Goal: Task Accomplishment & Management: Manage account settings

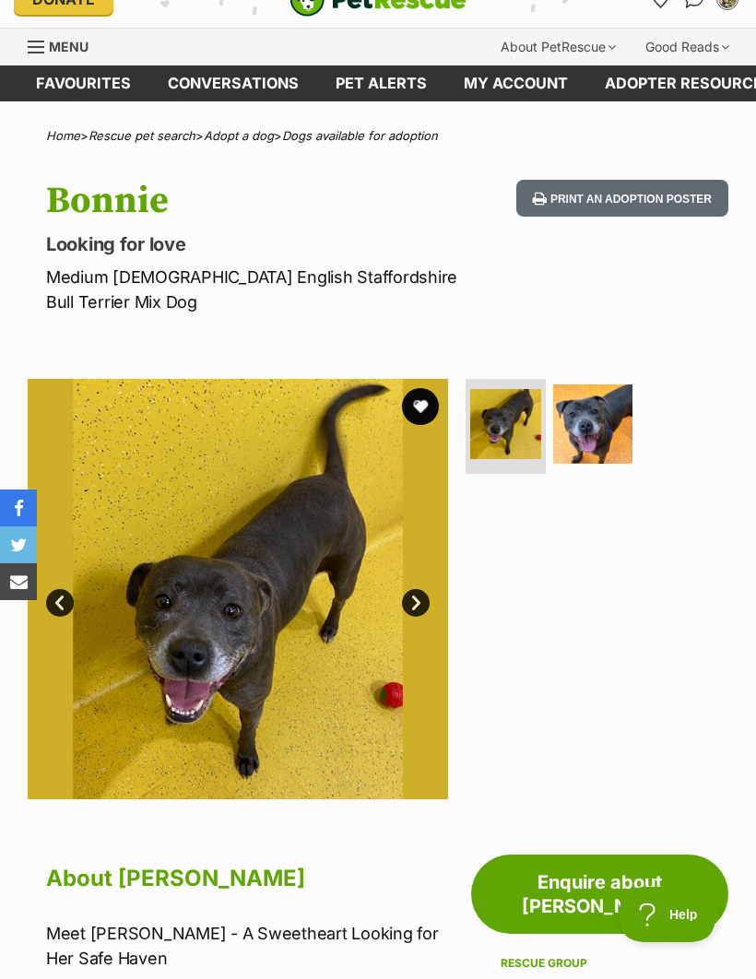
scroll to position [26, 0]
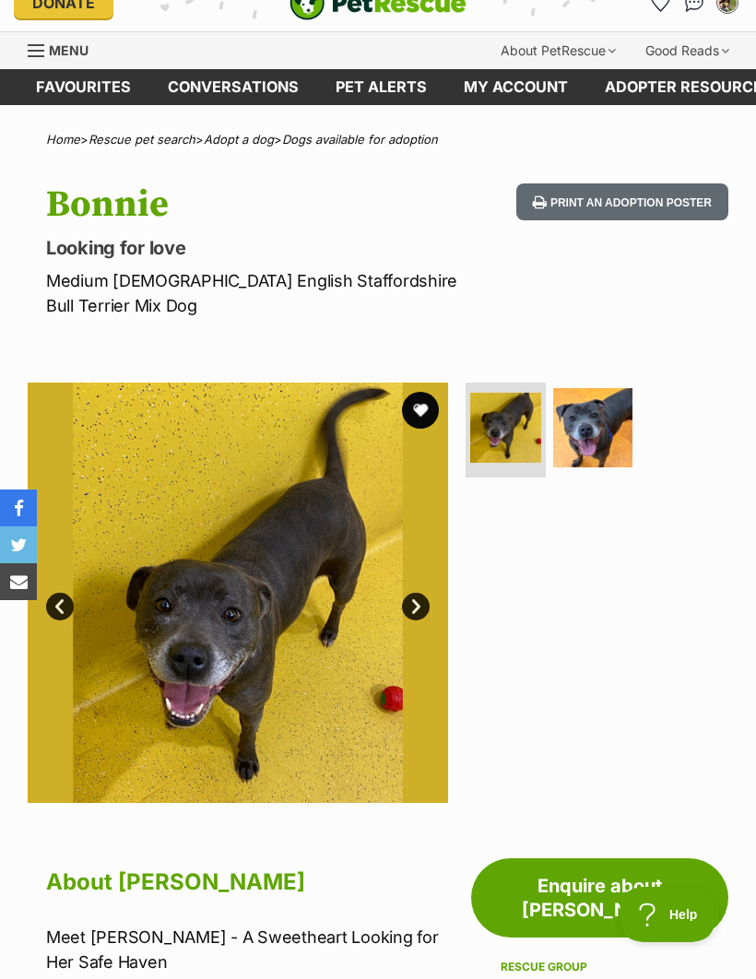
click at [596, 438] on img at bounding box center [593, 428] width 80 height 80
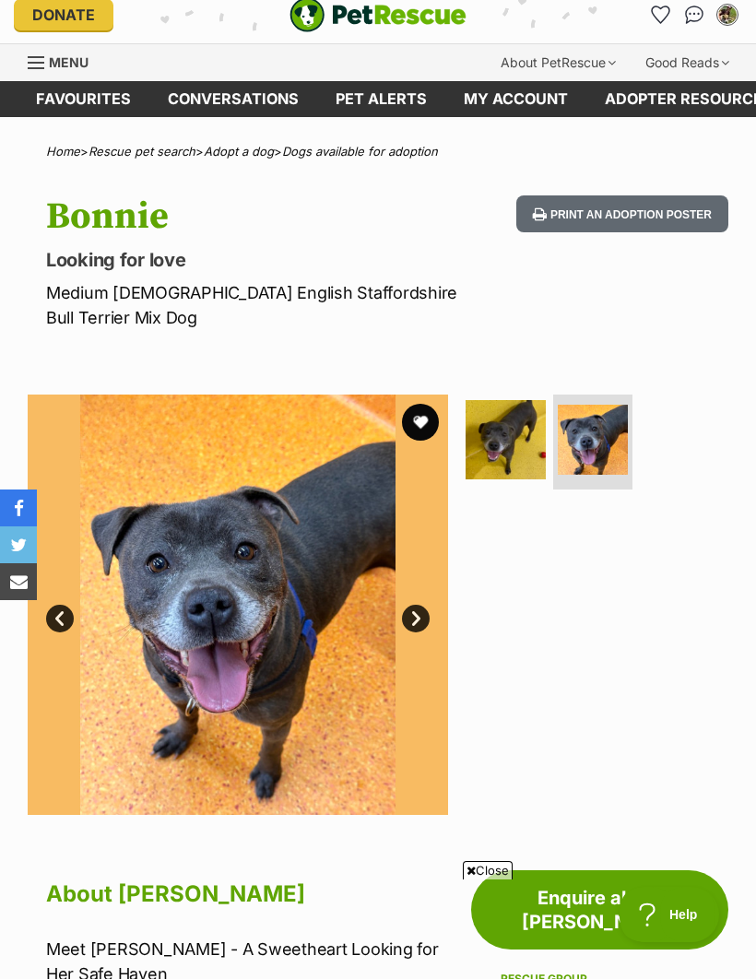
scroll to position [0, 0]
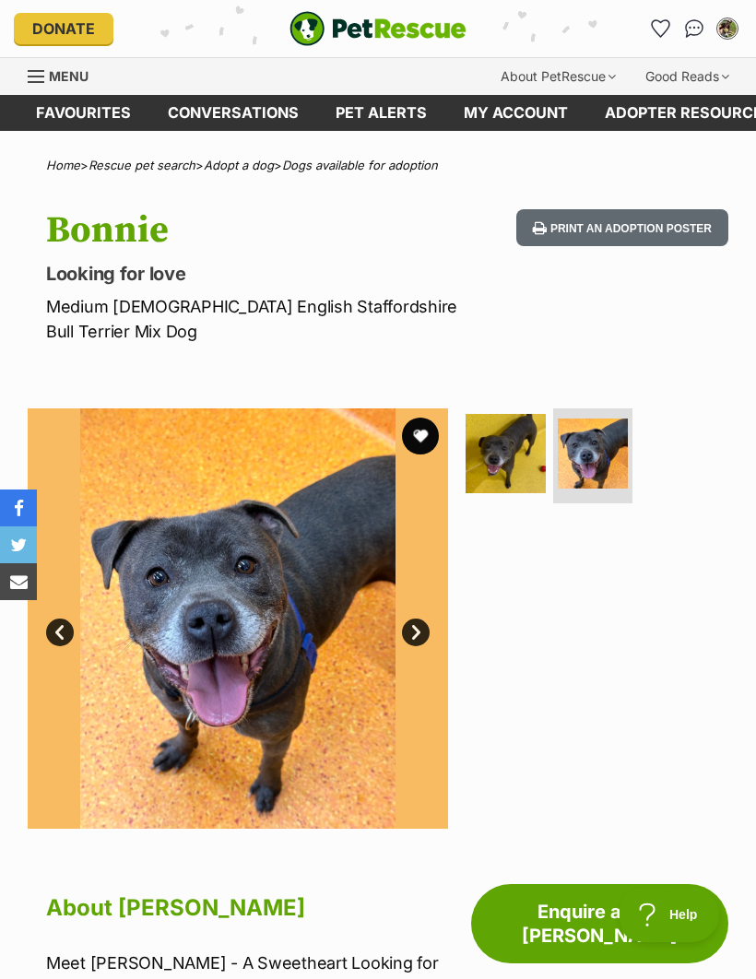
click at [423, 438] on button "favourite" at bounding box center [420, 436] width 37 height 37
click at [667, 29] on icon "Favourites" at bounding box center [661, 28] width 18 height 17
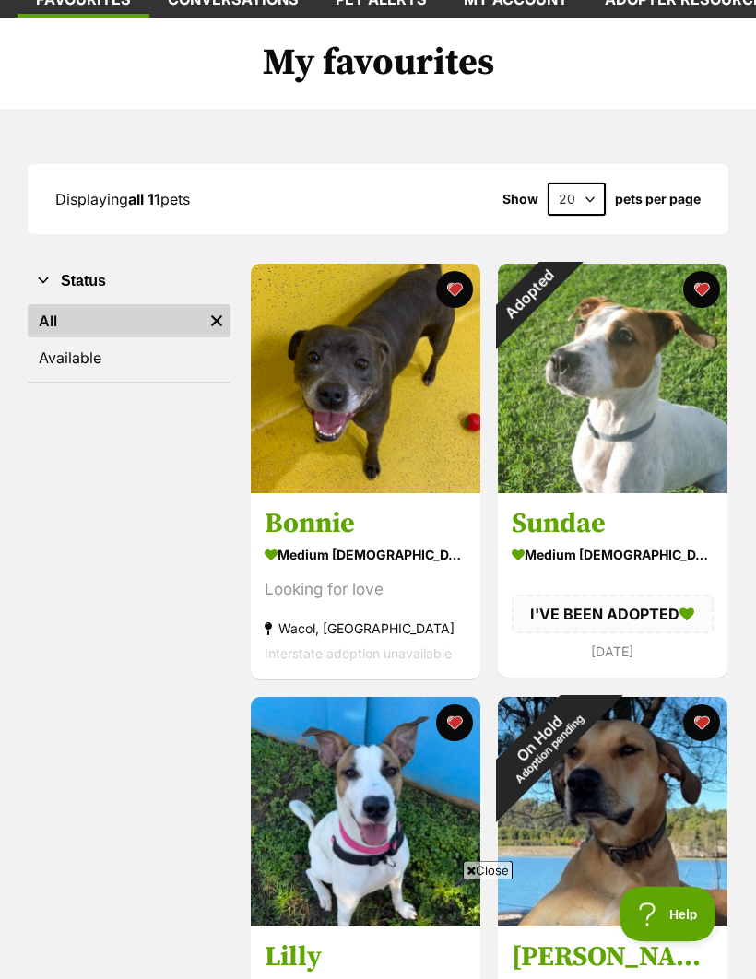
scroll to position [113, 0]
click at [559, 291] on div "Adopted" at bounding box center [529, 295] width 62 height 62
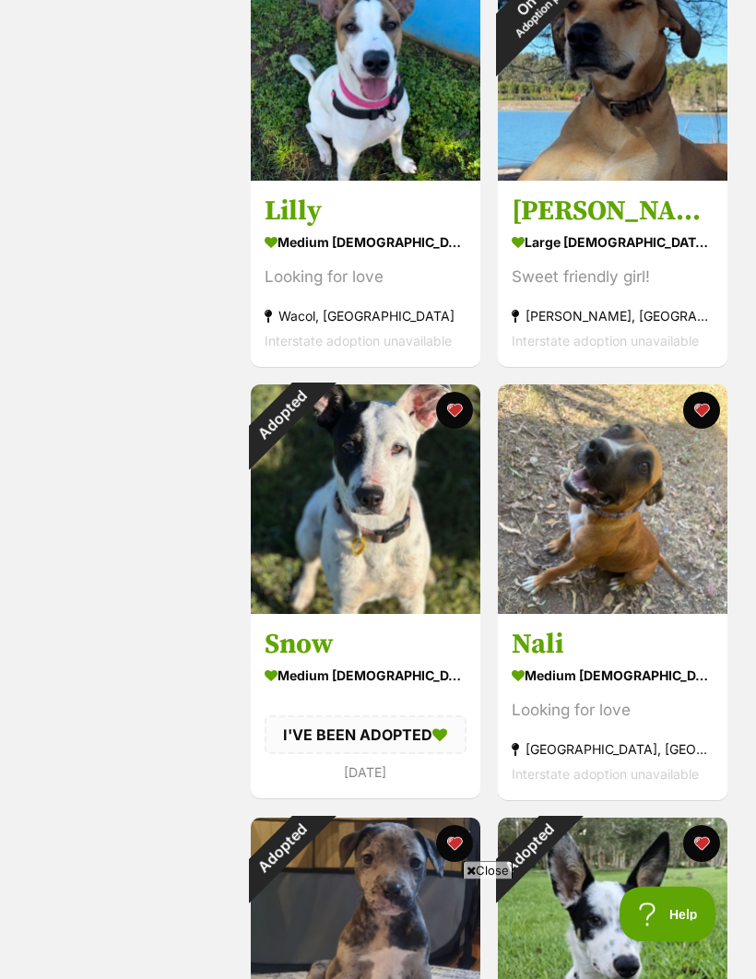
scroll to position [859, 0]
click at [453, 412] on button "favourite" at bounding box center [454, 410] width 37 height 37
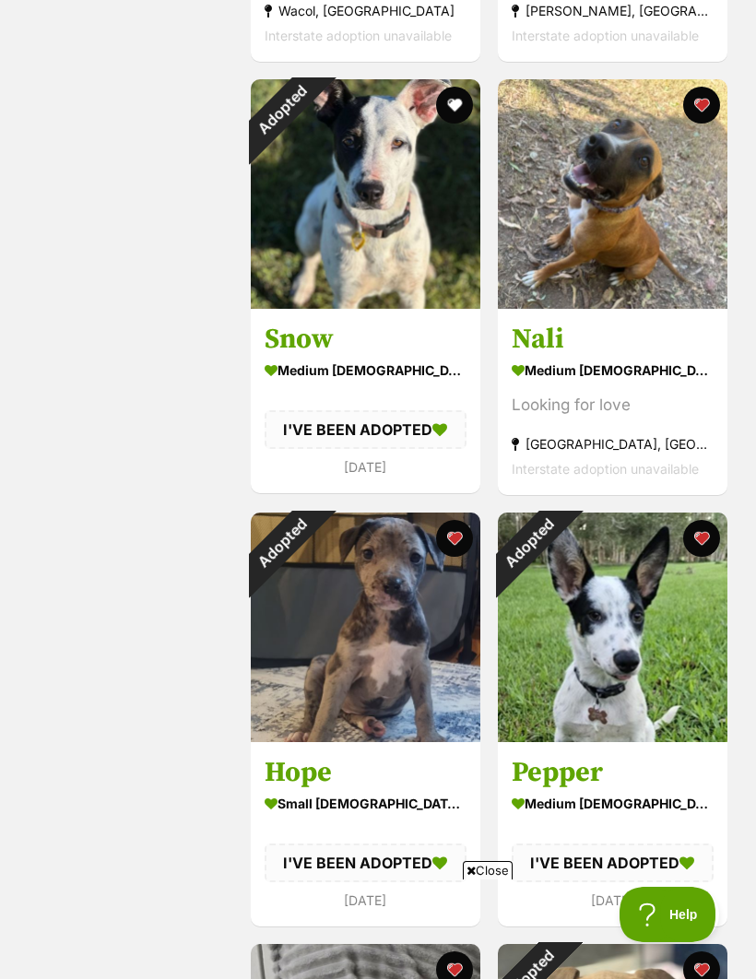
scroll to position [1169, 0]
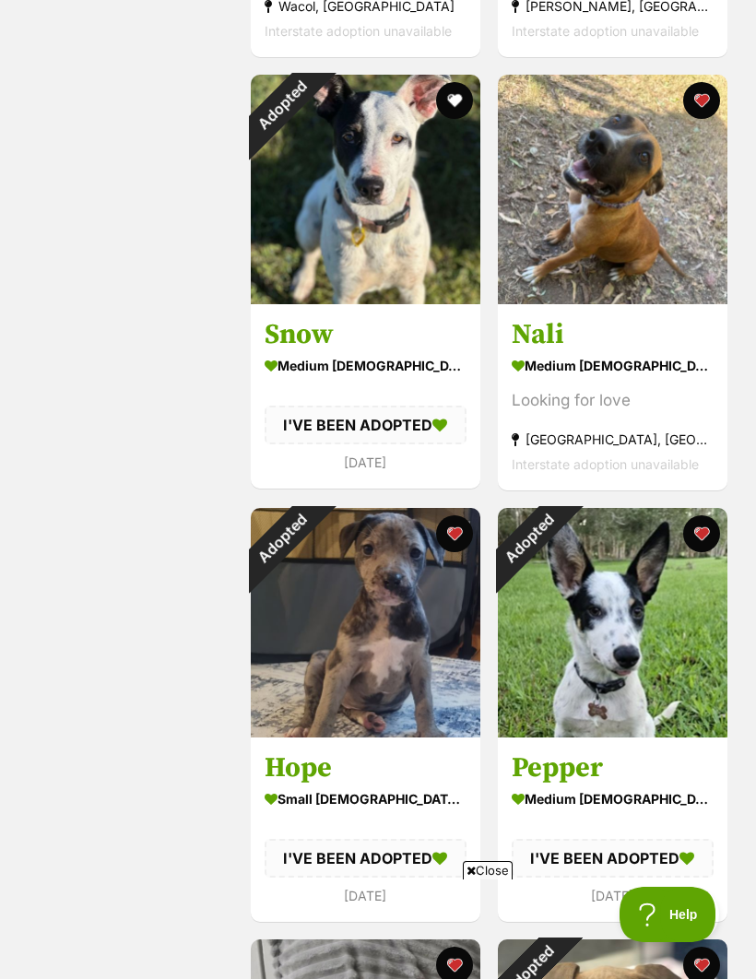
click at [700, 530] on button "favourite" at bounding box center [700, 533] width 37 height 37
click at [453, 537] on button "favourite" at bounding box center [454, 533] width 37 height 37
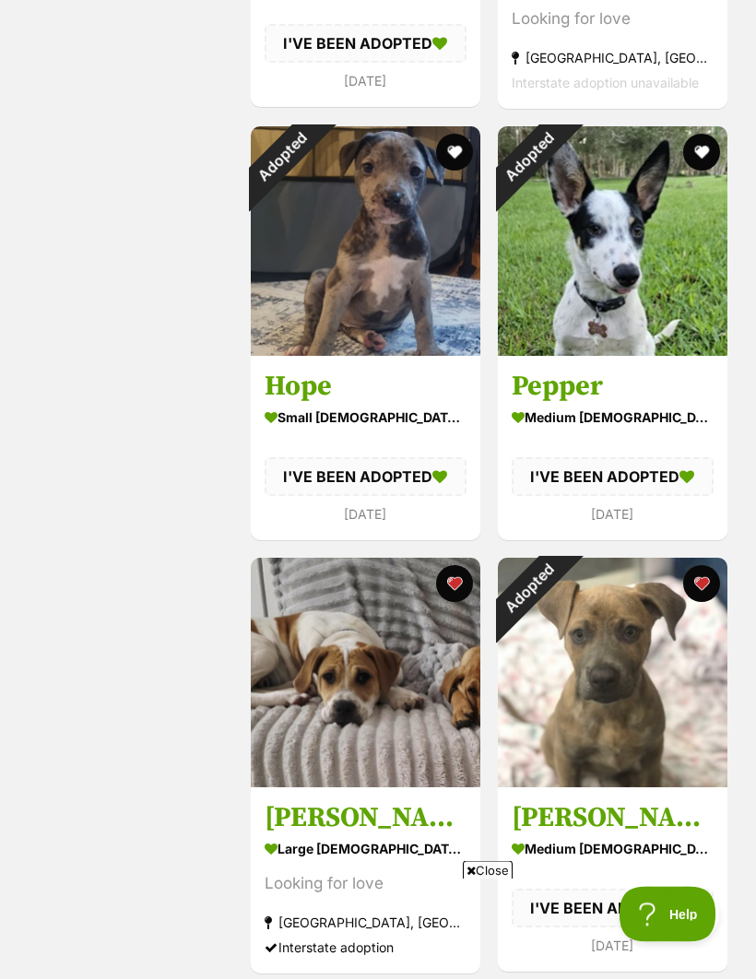
scroll to position [1550, 0]
click at [700, 591] on button "favourite" at bounding box center [700, 583] width 37 height 37
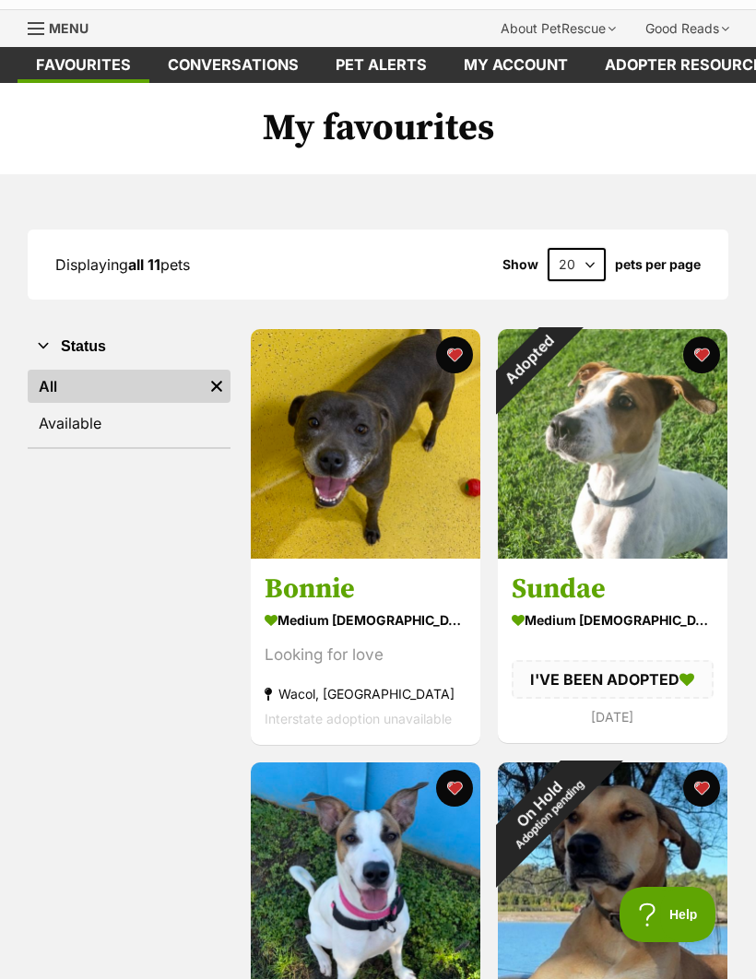
scroll to position [0, 0]
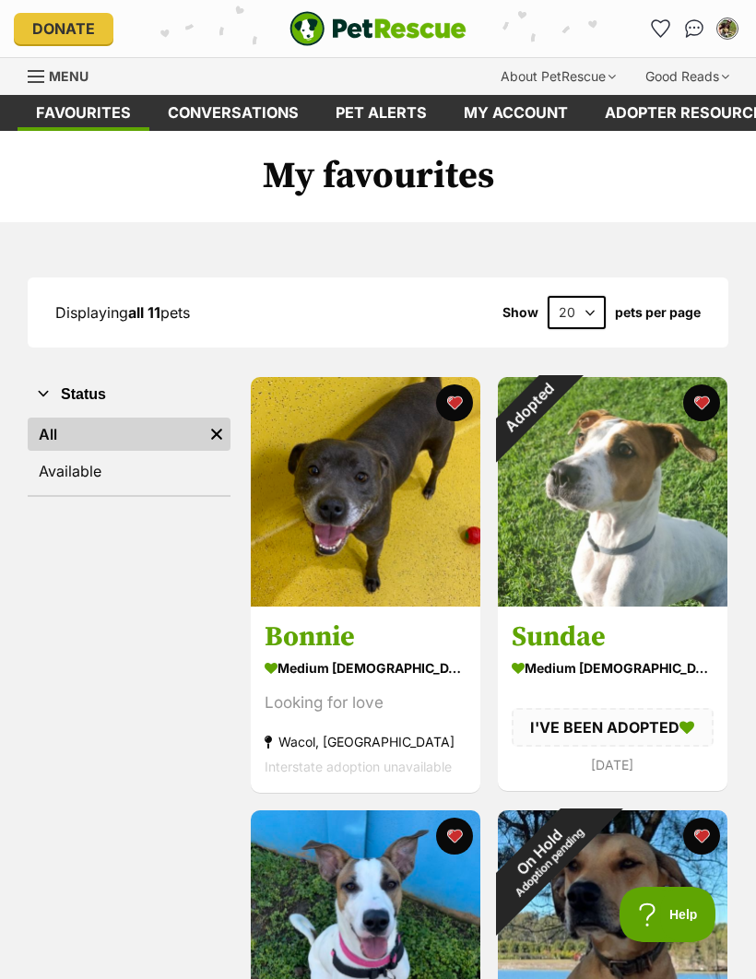
click at [661, 29] on icon "Favourites" at bounding box center [661, 28] width 18 height 17
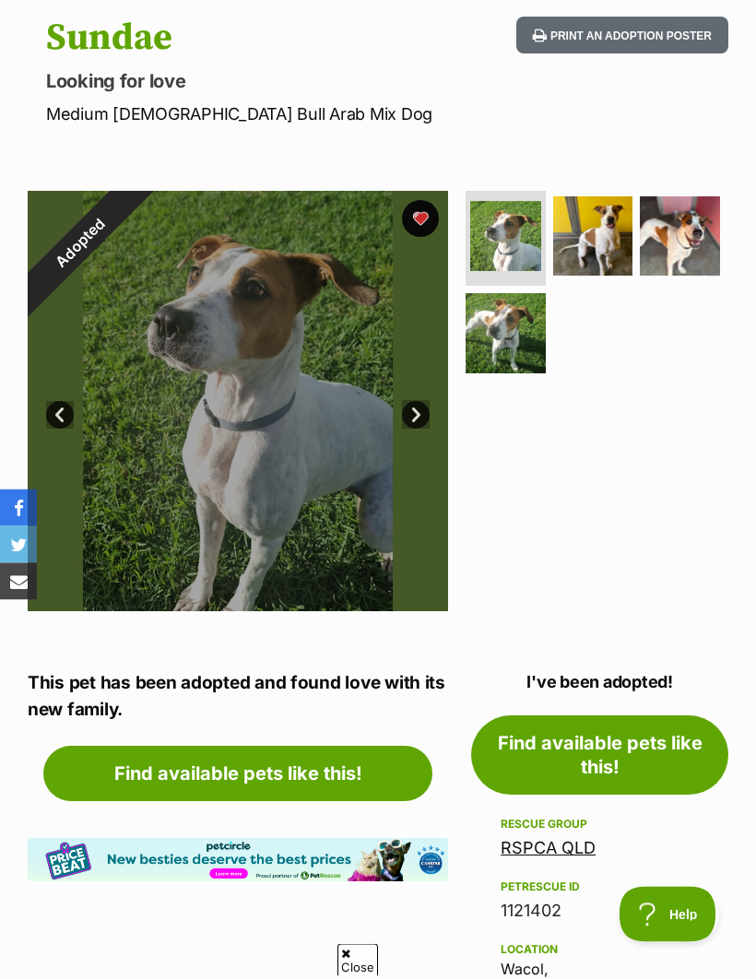
scroll to position [189, 0]
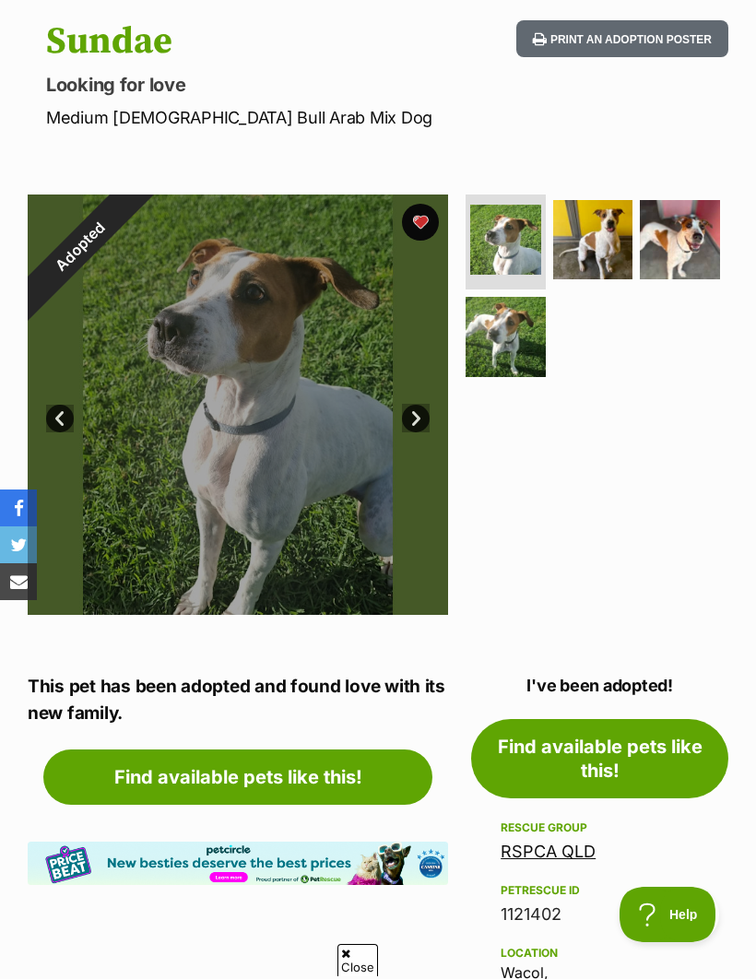
click at [133, 227] on div "Adopted" at bounding box center [80, 246] width 105 height 105
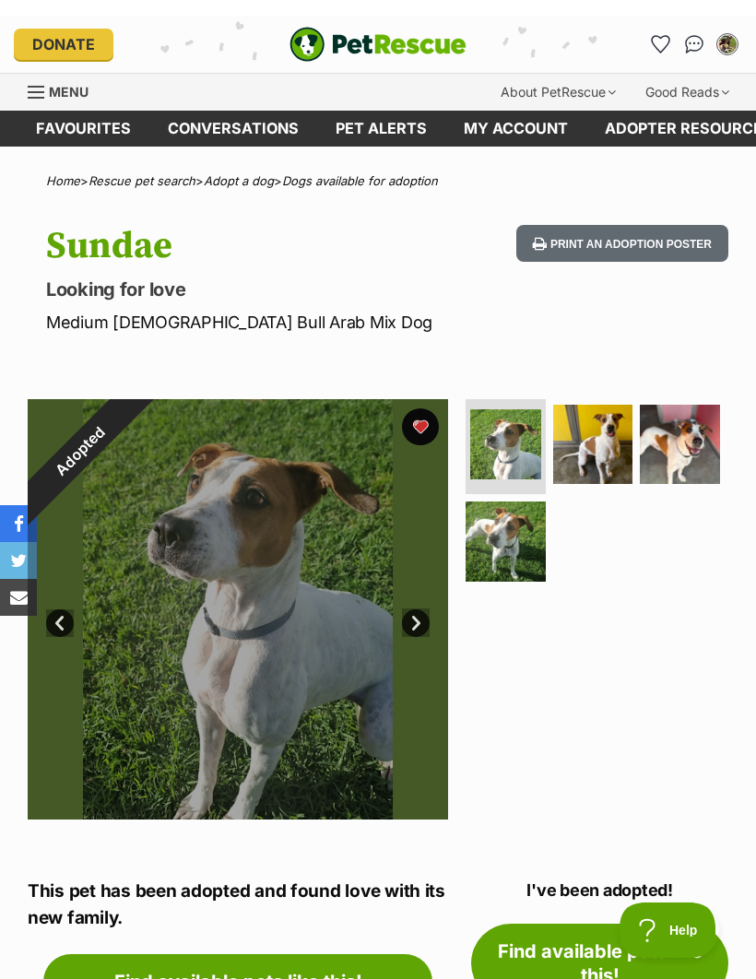
scroll to position [0, 0]
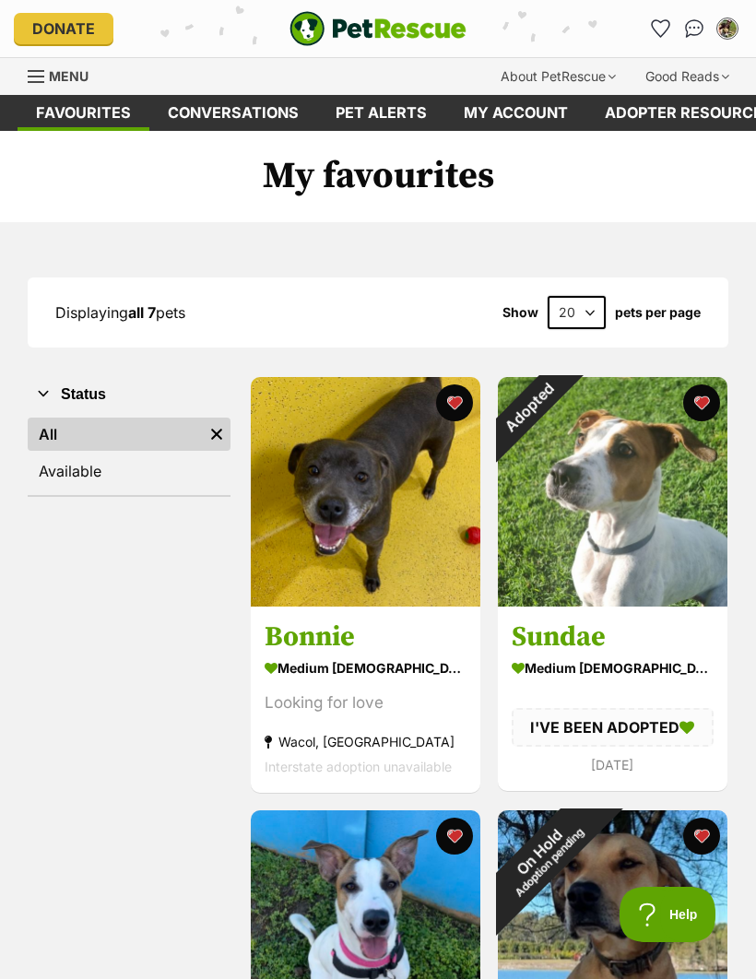
click at [559, 399] on div "Adopted" at bounding box center [529, 408] width 62 height 62
click at [698, 397] on button "favourite" at bounding box center [700, 402] width 37 height 37
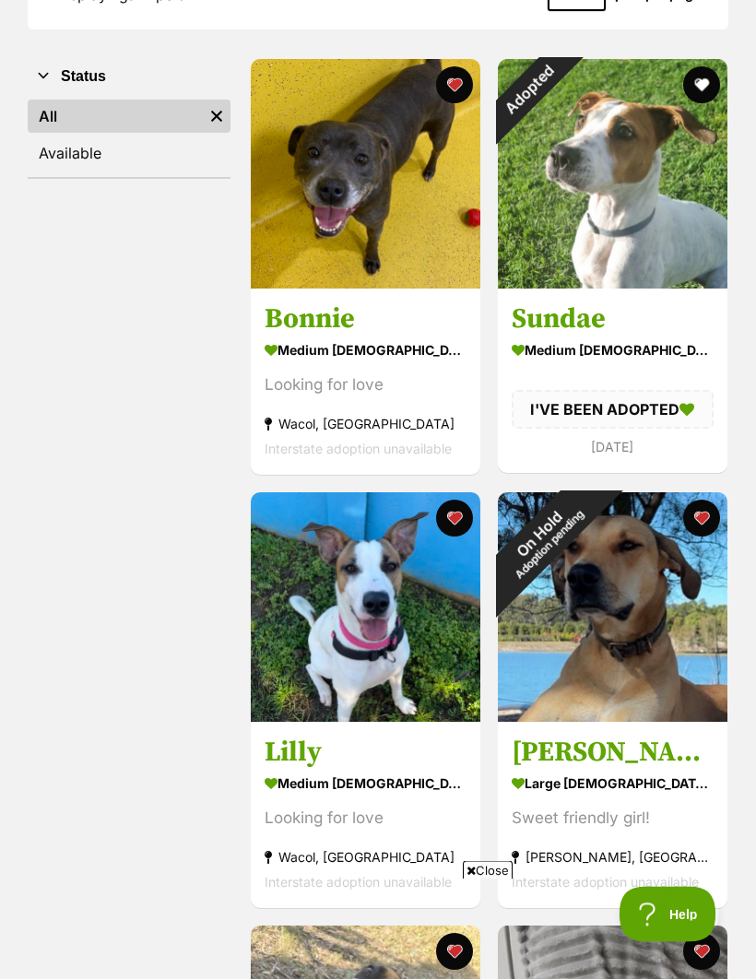
scroll to position [318, 0]
click at [697, 518] on button "favourite" at bounding box center [700, 518] width 37 height 37
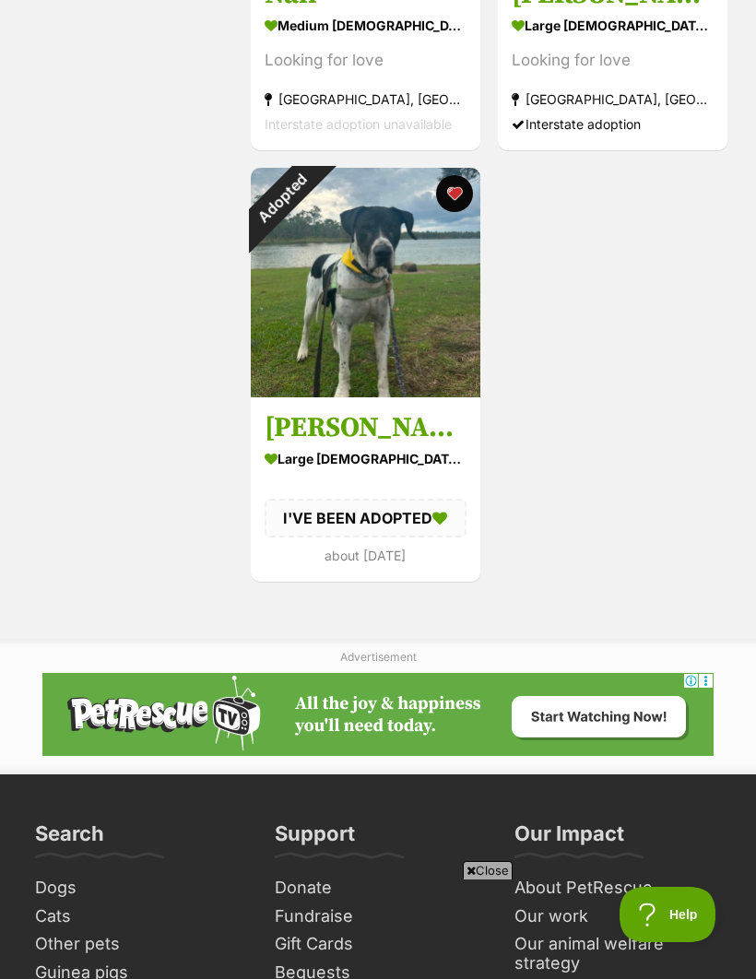
scroll to position [1521, 0]
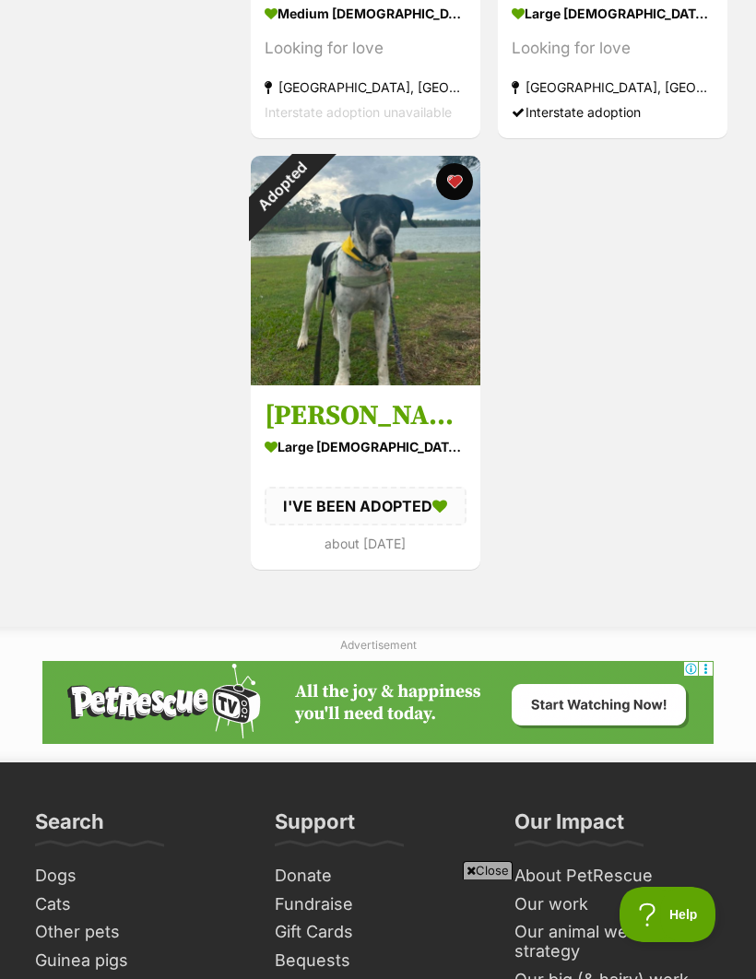
click at [480, 879] on span "Close" at bounding box center [488, 870] width 50 height 18
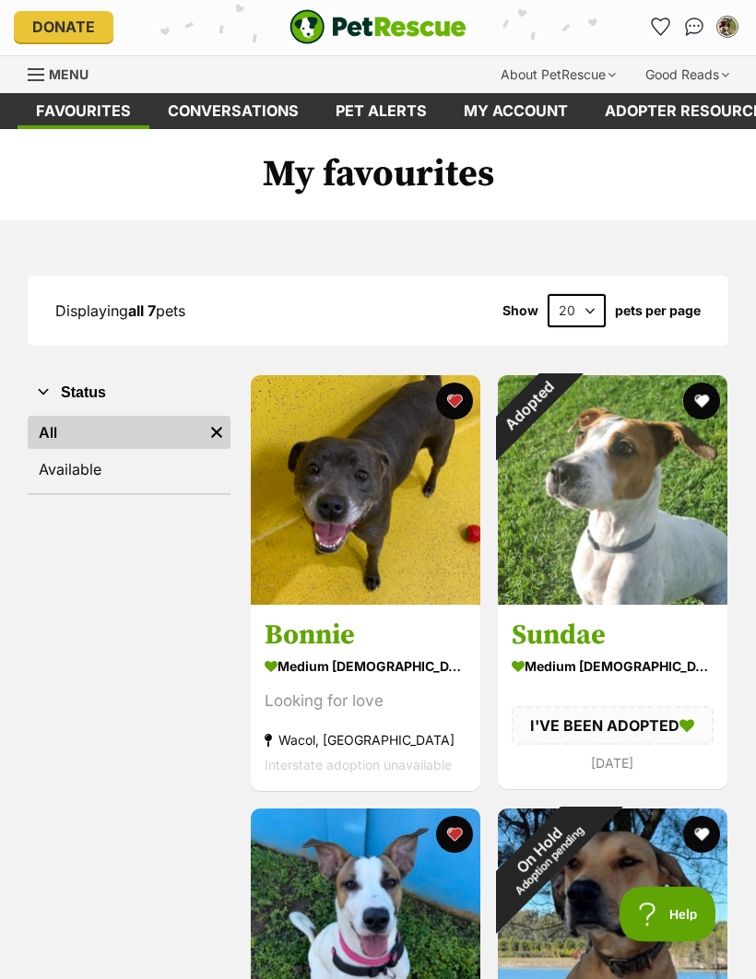
scroll to position [0, 0]
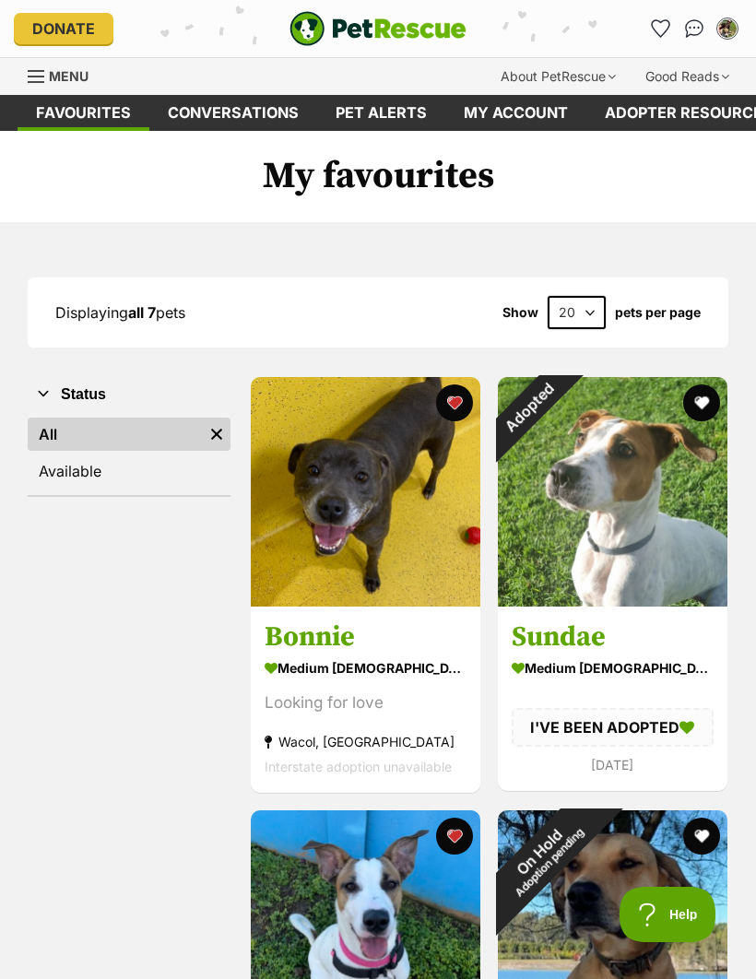
click at [677, 205] on h1 "My favourites" at bounding box center [378, 177] width 756 height 92
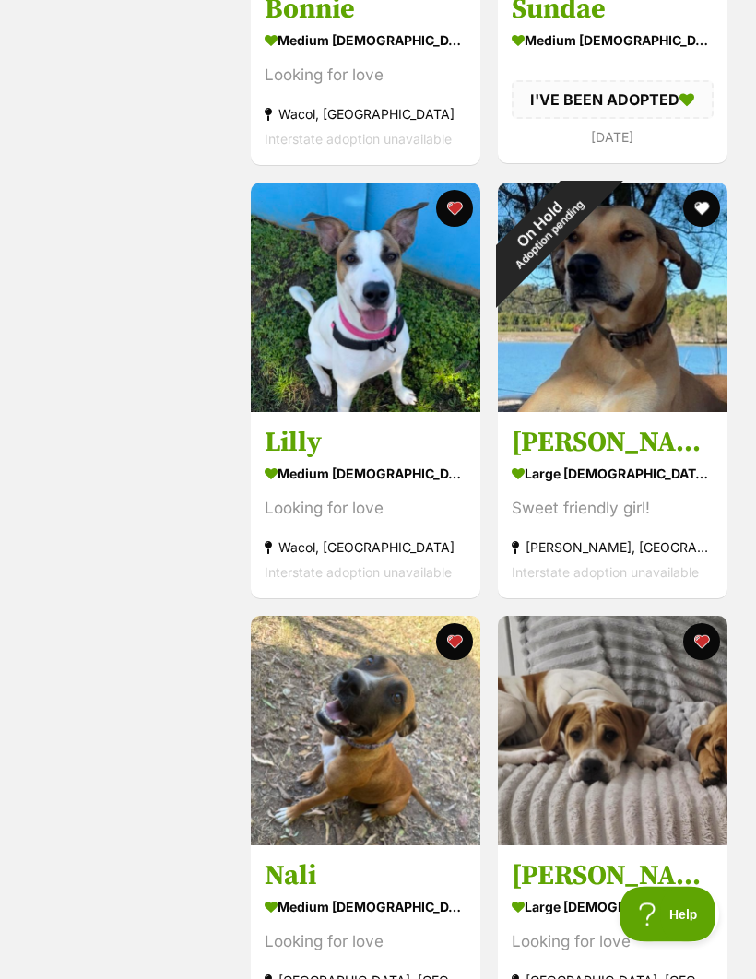
scroll to position [628, 0]
click at [602, 710] on img at bounding box center [613, 731] width 230 height 230
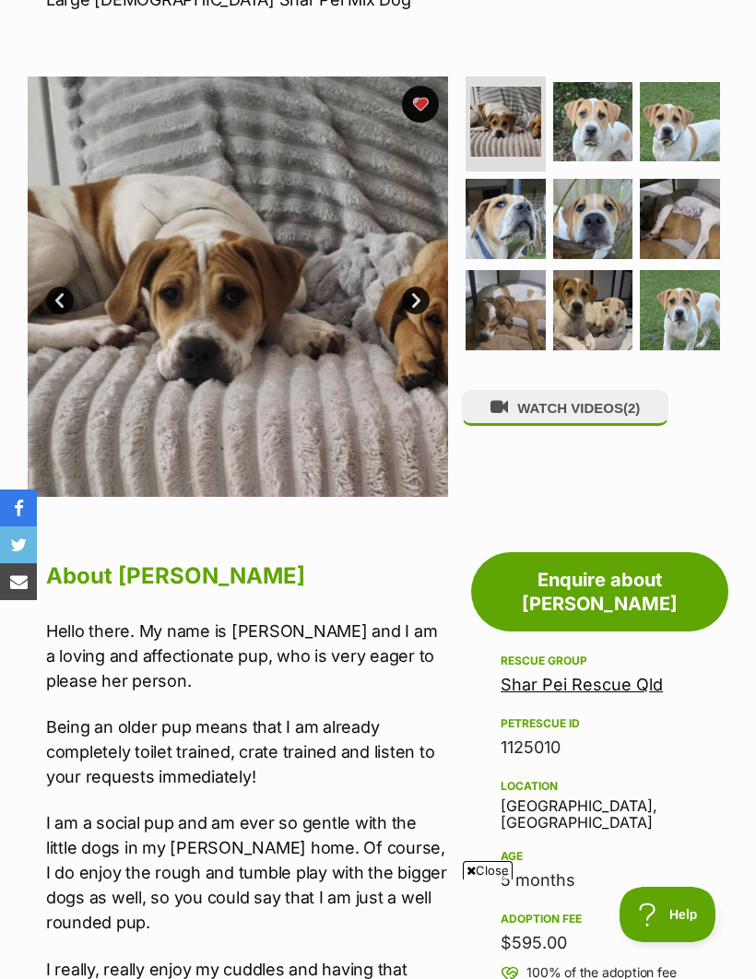
click at [597, 126] on img at bounding box center [593, 122] width 80 height 80
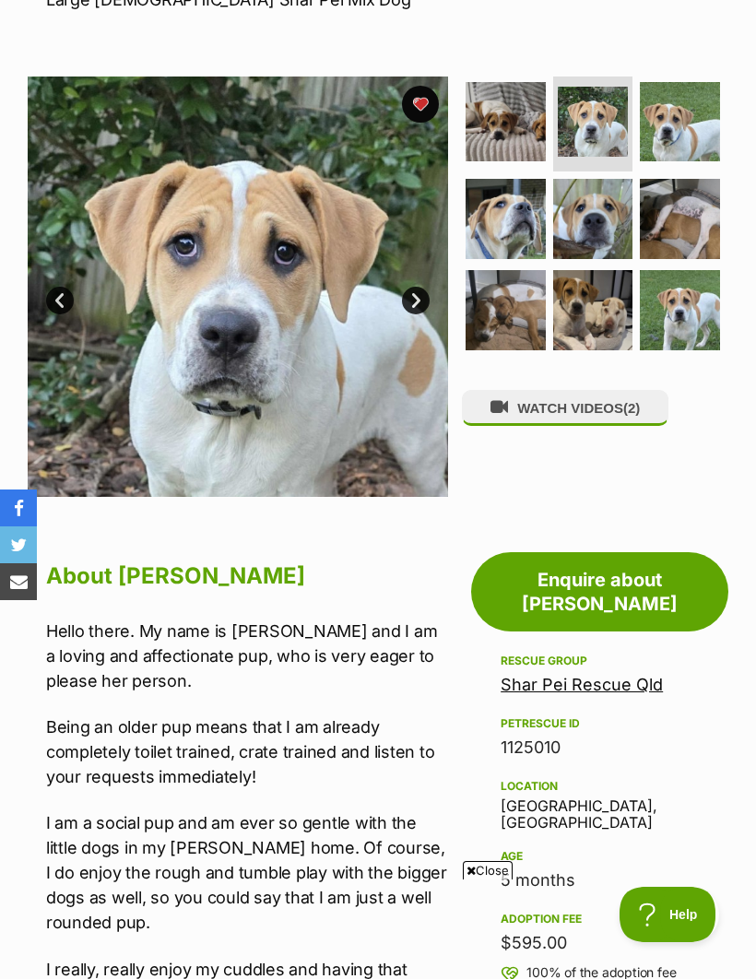
click at [411, 304] on link "Next" at bounding box center [416, 301] width 28 height 28
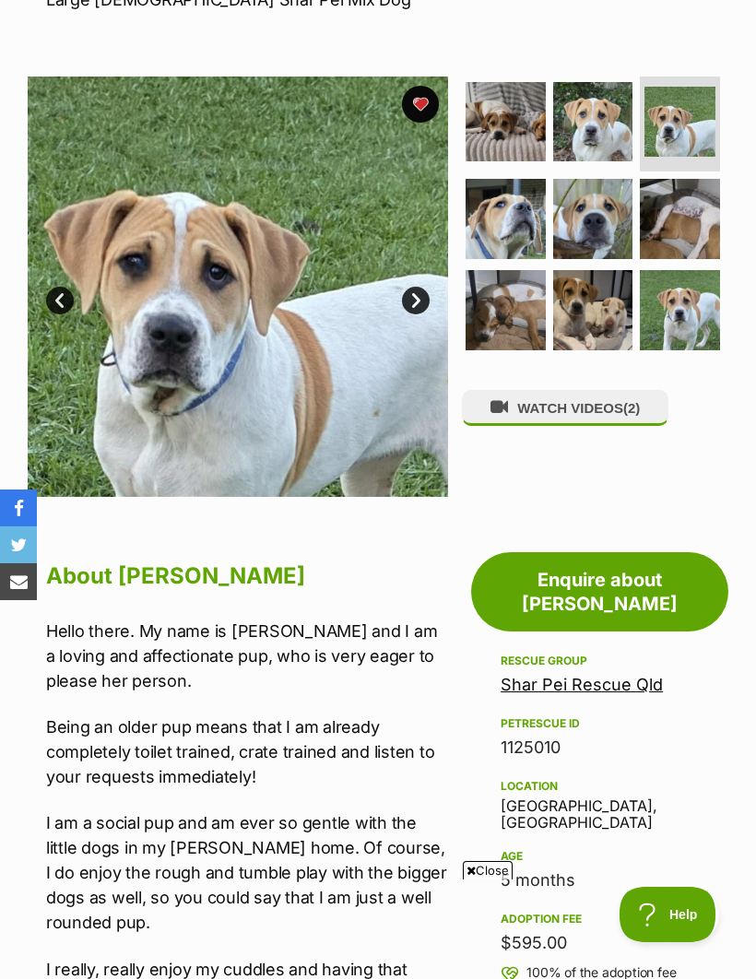
click at [414, 294] on link "Next" at bounding box center [416, 301] width 28 height 28
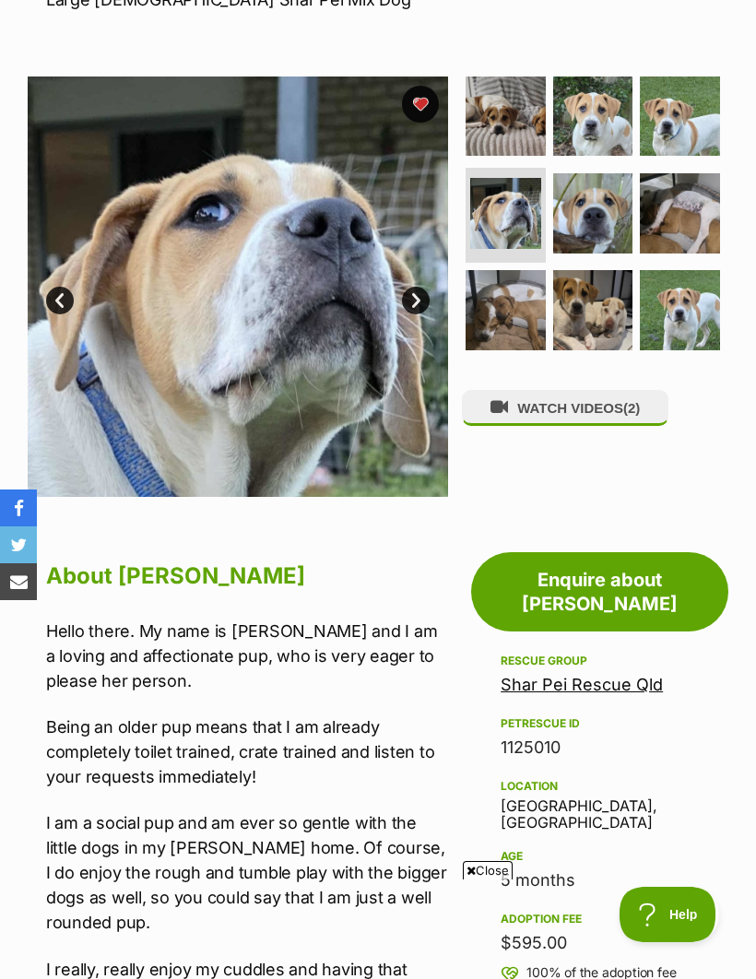
click at [418, 292] on link "Next" at bounding box center [416, 301] width 28 height 28
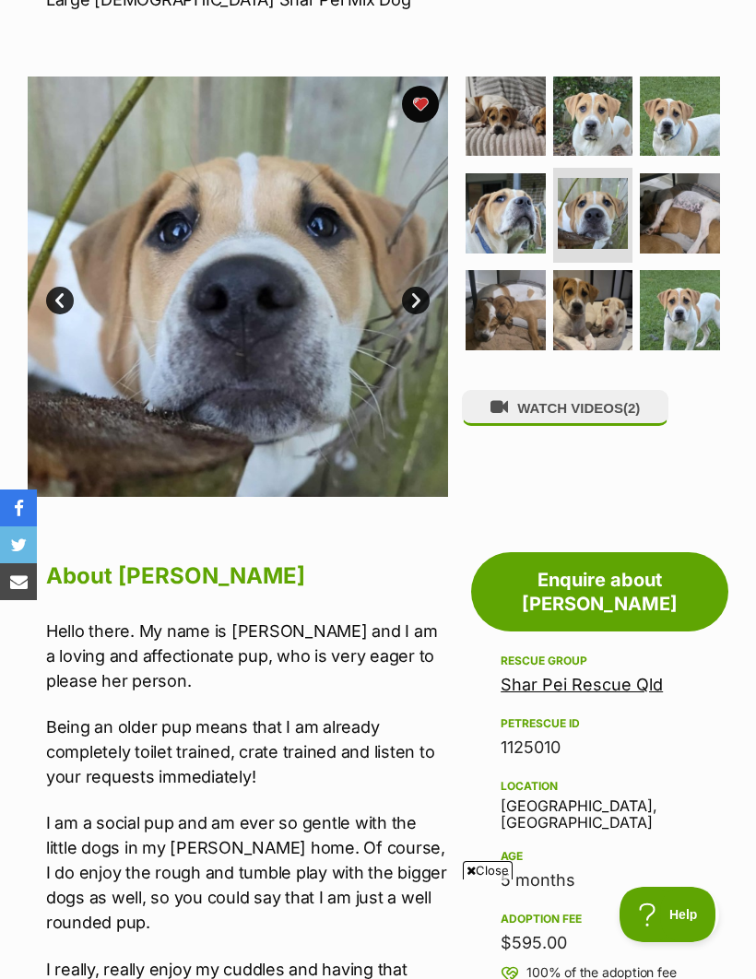
click at [416, 300] on link "Next" at bounding box center [416, 301] width 28 height 28
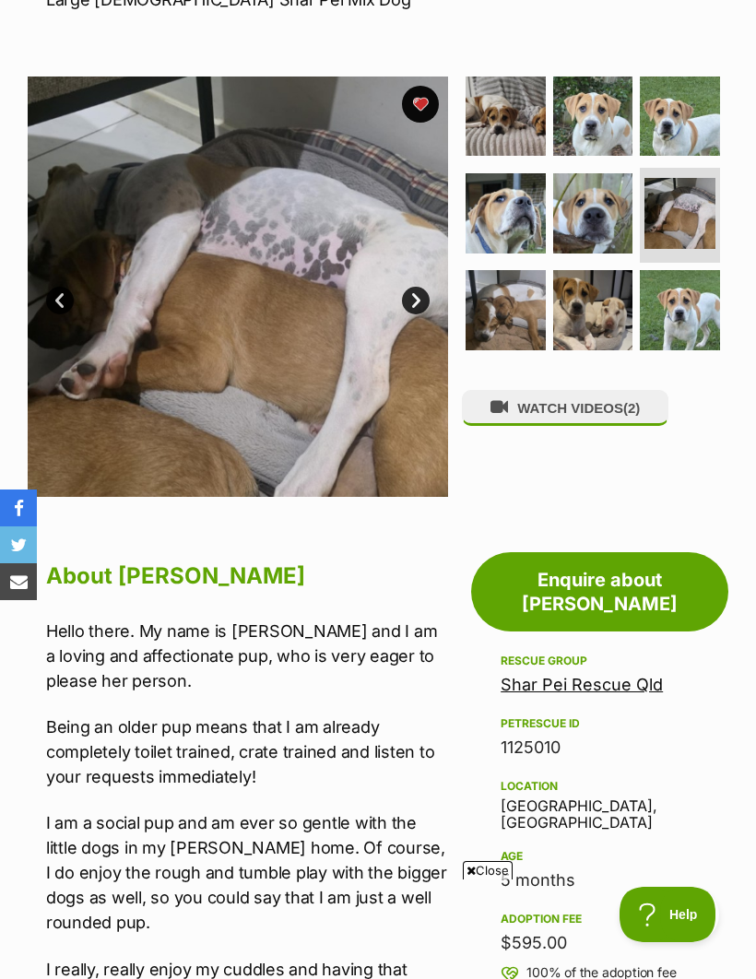
click at [60, 300] on link "Prev" at bounding box center [60, 301] width 28 height 28
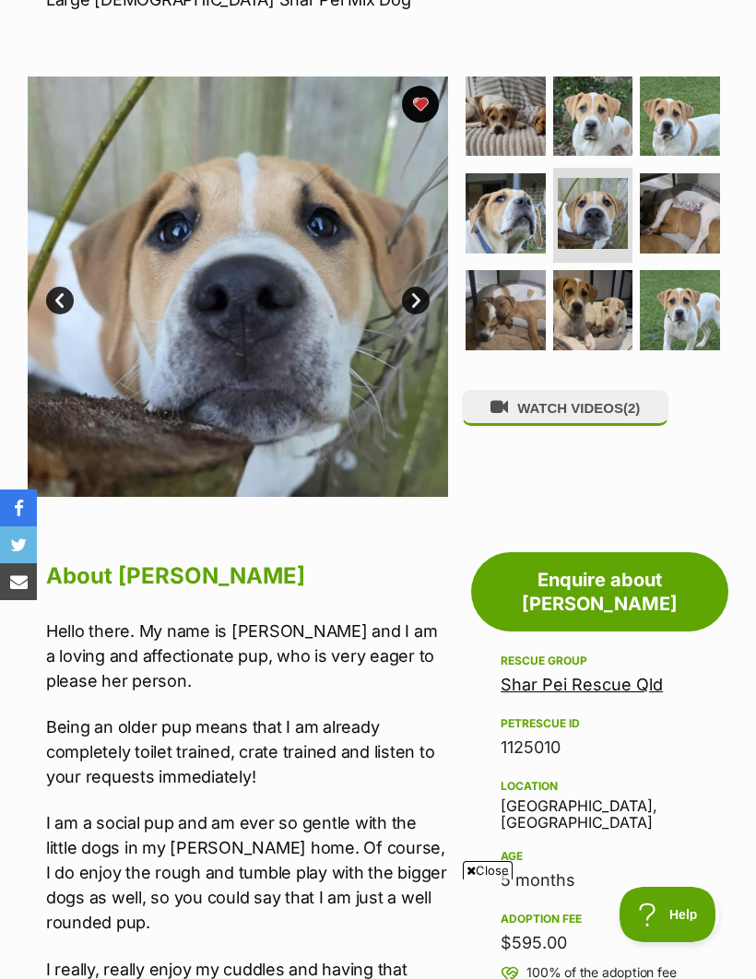
click at [417, 297] on link "Next" at bounding box center [416, 301] width 28 height 28
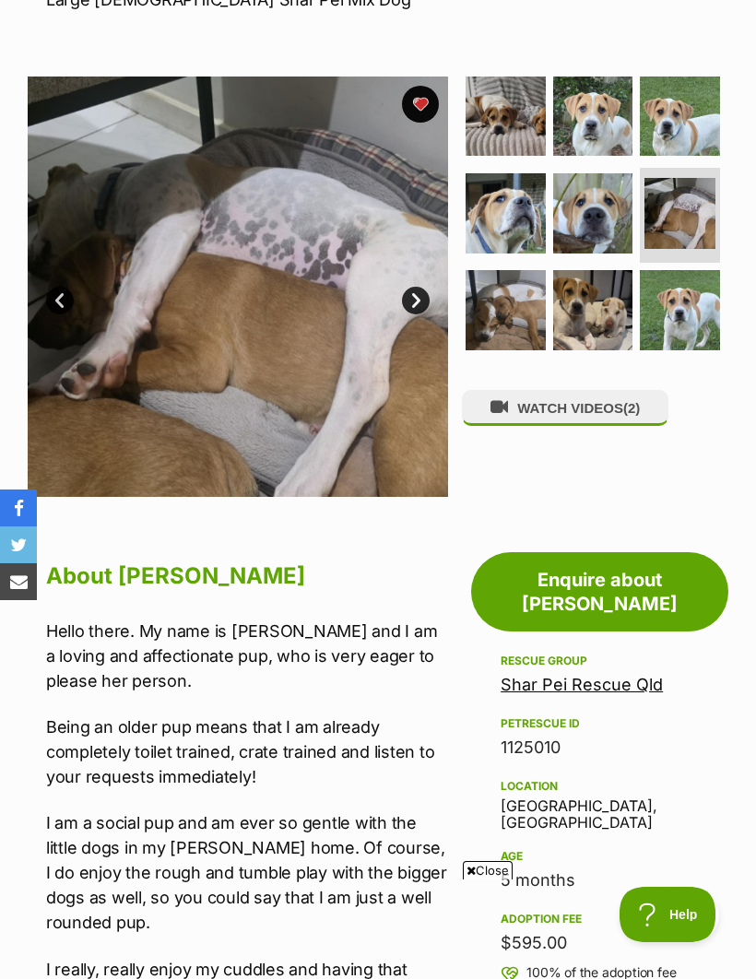
click at [415, 304] on link "Next" at bounding box center [416, 301] width 28 height 28
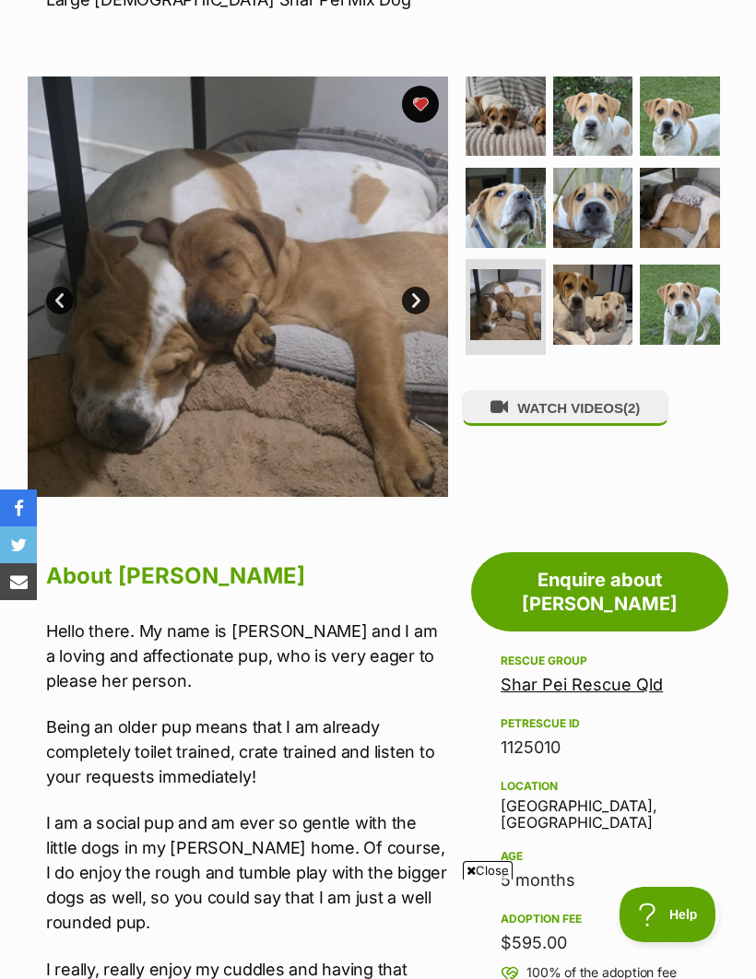
click at [406, 308] on link "Next" at bounding box center [416, 301] width 28 height 28
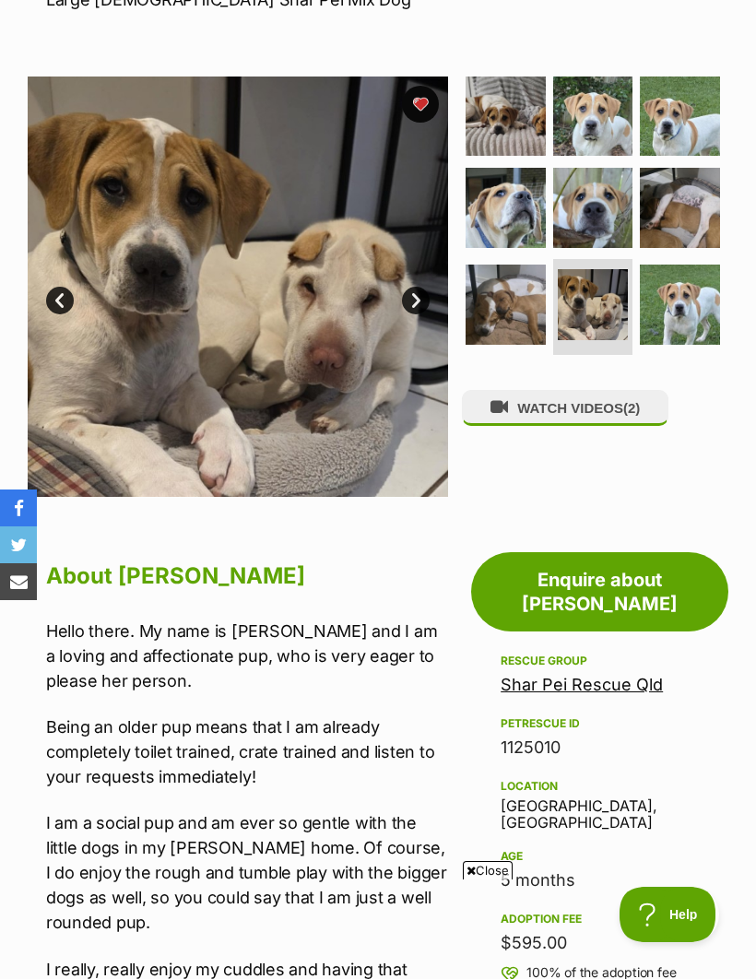
click at [418, 298] on link "Next" at bounding box center [416, 301] width 28 height 28
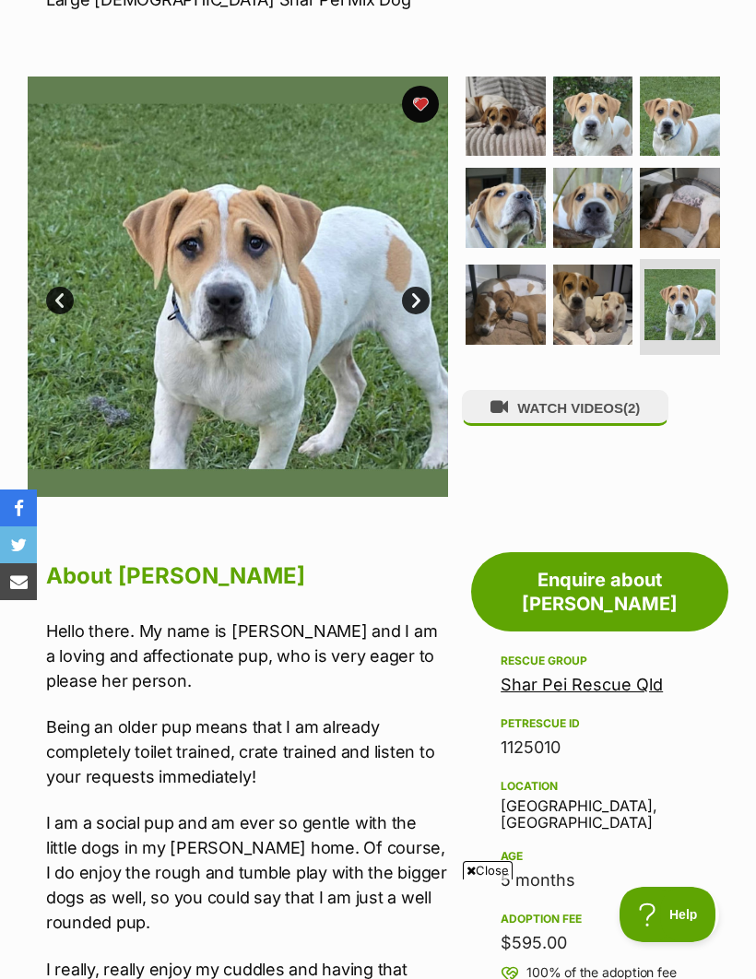
click at [407, 299] on link "Next" at bounding box center [416, 301] width 28 height 28
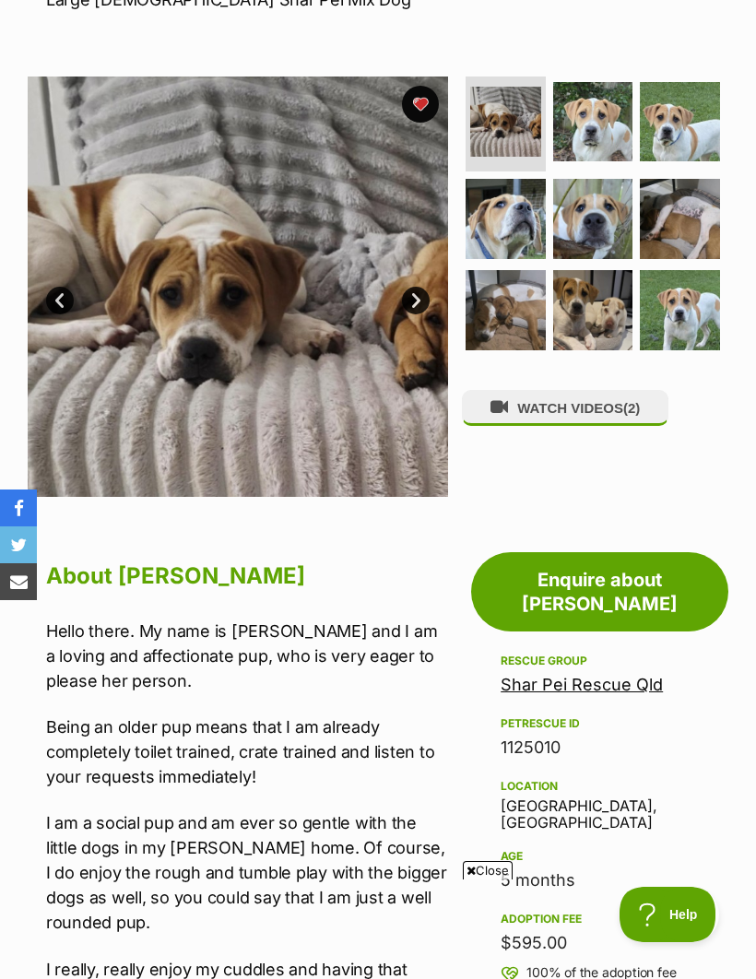
click at [413, 302] on link "Next" at bounding box center [416, 301] width 28 height 28
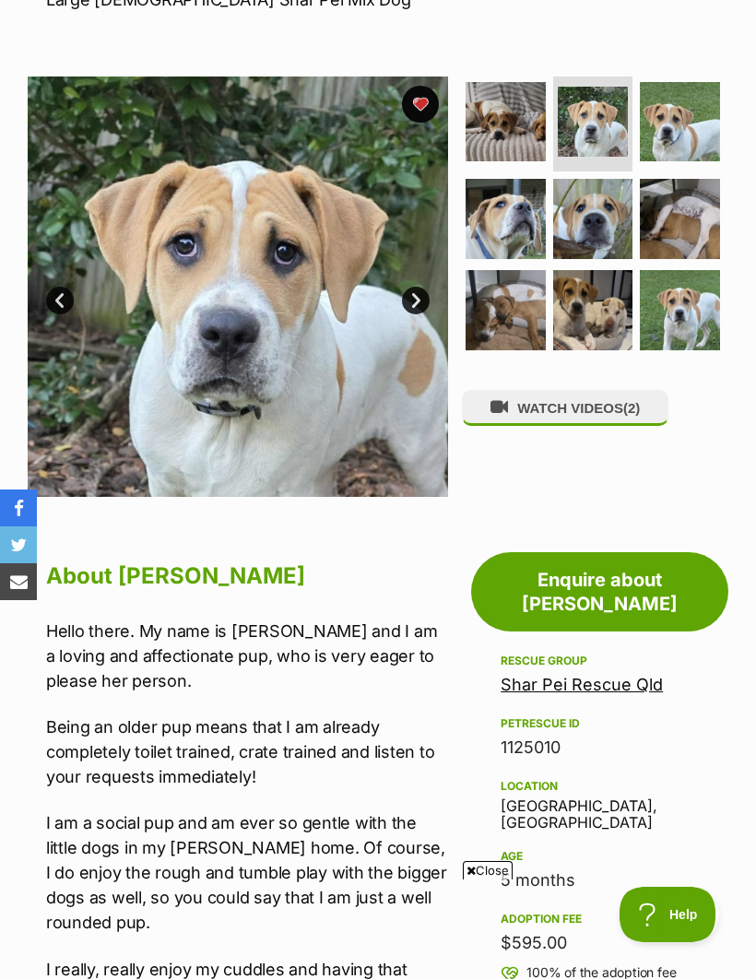
click at [429, 298] on link "Next" at bounding box center [416, 301] width 28 height 28
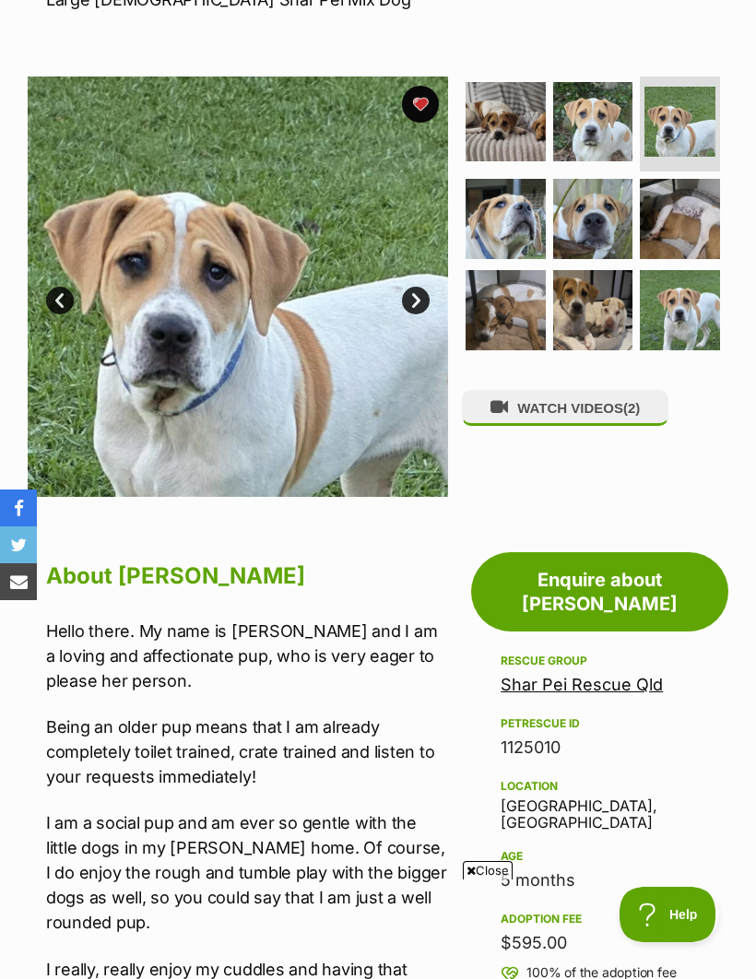
click at [421, 299] on link "Next" at bounding box center [416, 301] width 28 height 28
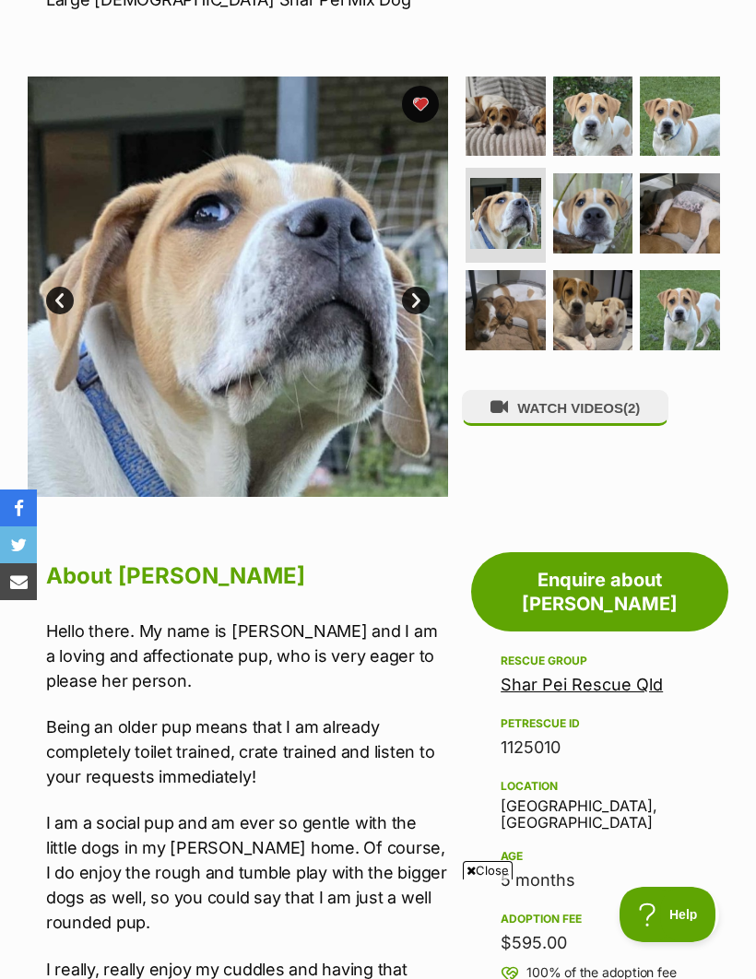
click at [407, 302] on link "Next" at bounding box center [416, 301] width 28 height 28
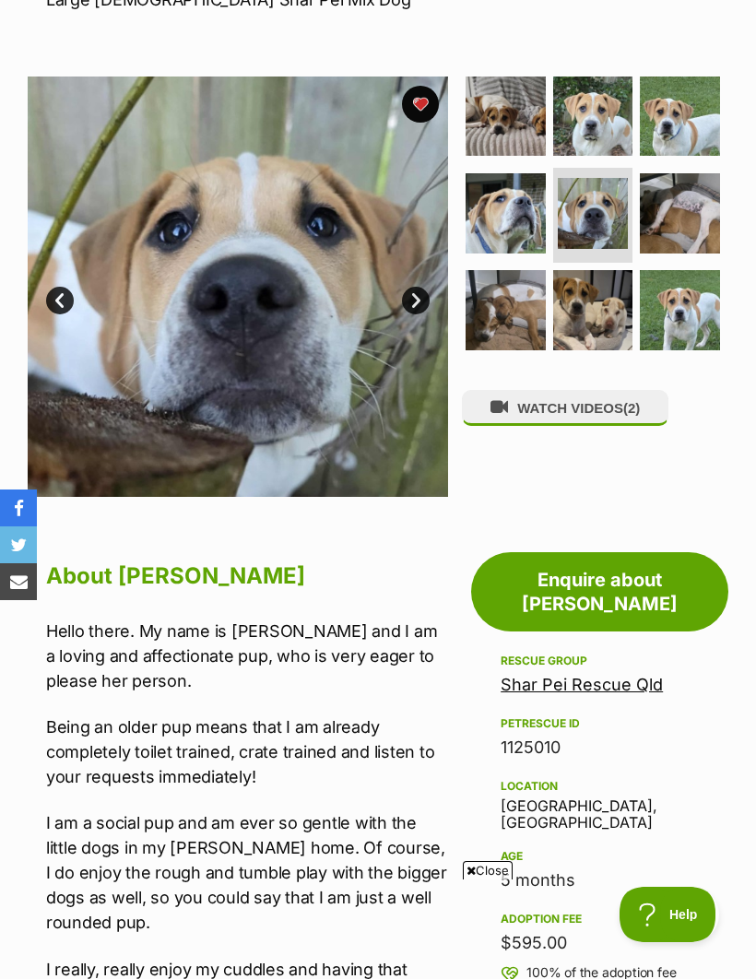
click at [493, 879] on span "Close" at bounding box center [488, 870] width 50 height 18
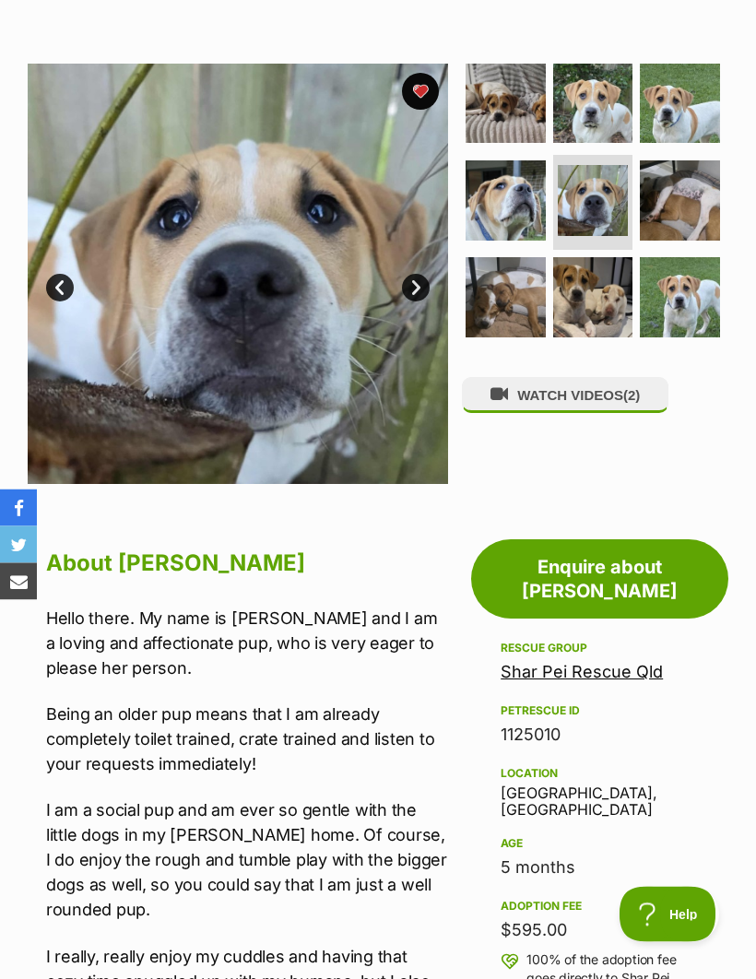
scroll to position [320, 0]
click at [505, 286] on img at bounding box center [505, 297] width 80 height 80
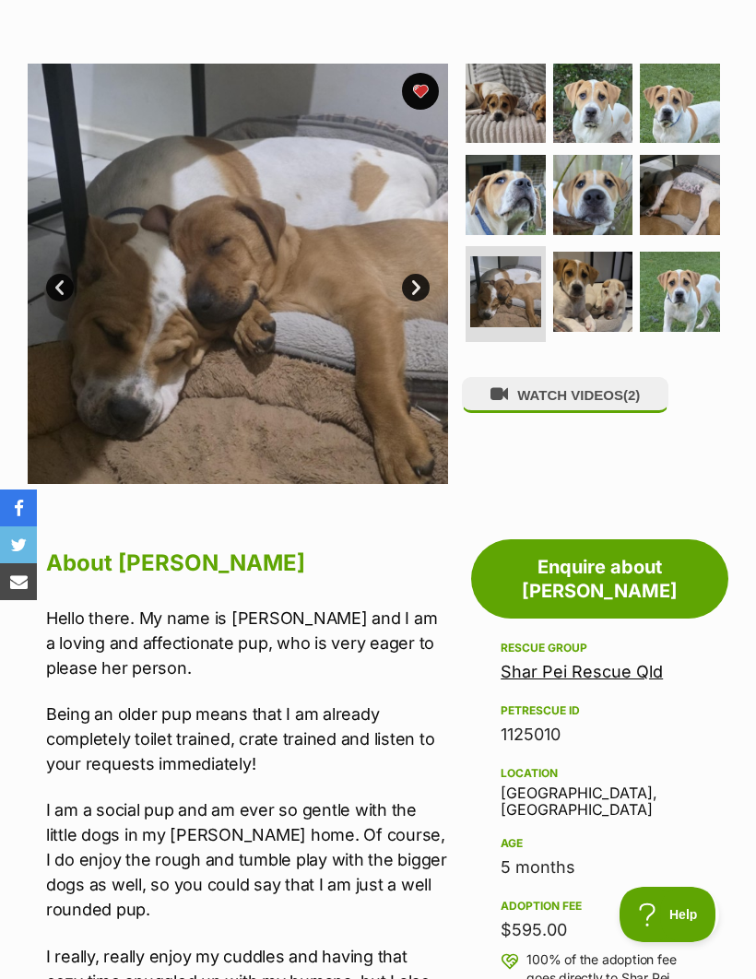
click at [683, 193] on img at bounding box center [680, 195] width 80 height 80
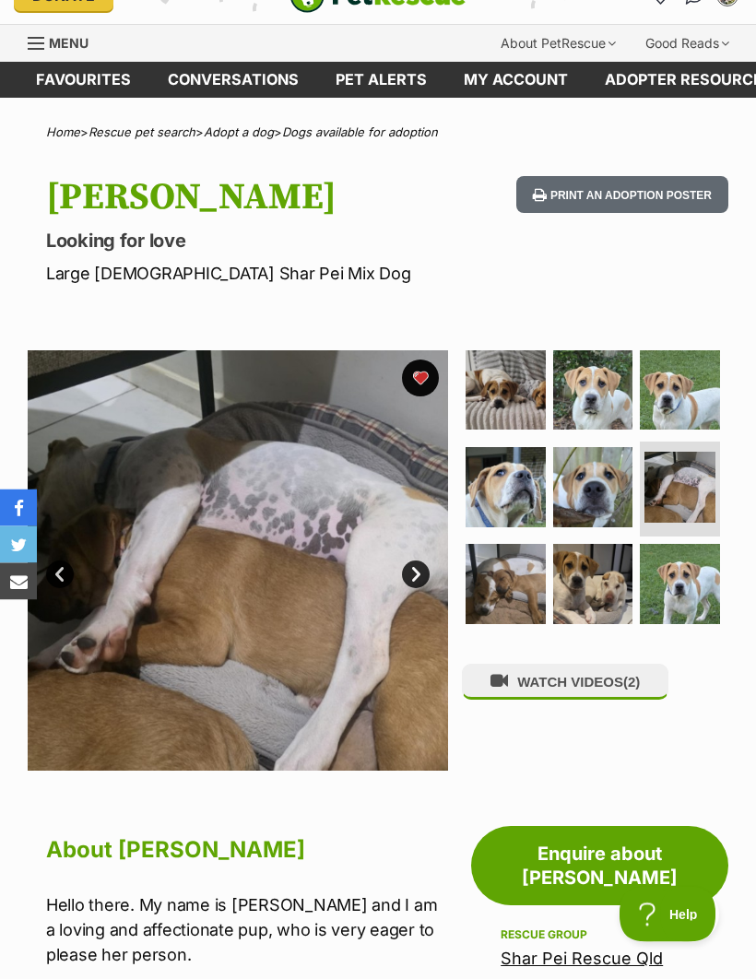
scroll to position [0, 0]
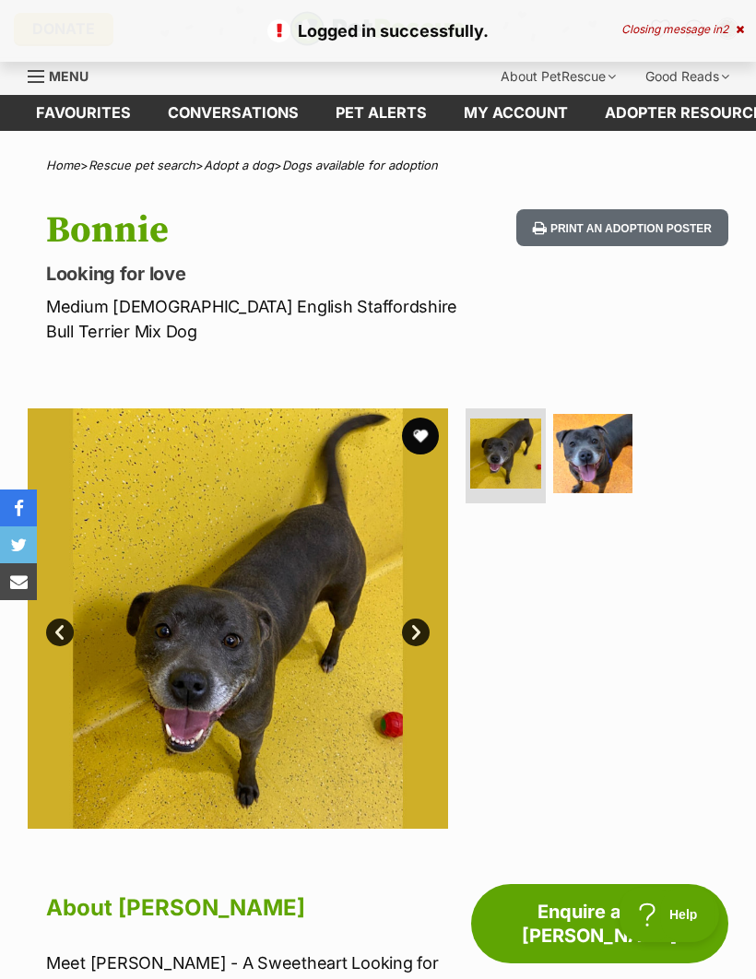
click at [693, 23] on div "Closing message in 2" at bounding box center [682, 29] width 123 height 13
